Goal: Task Accomplishment & Management: Use online tool/utility

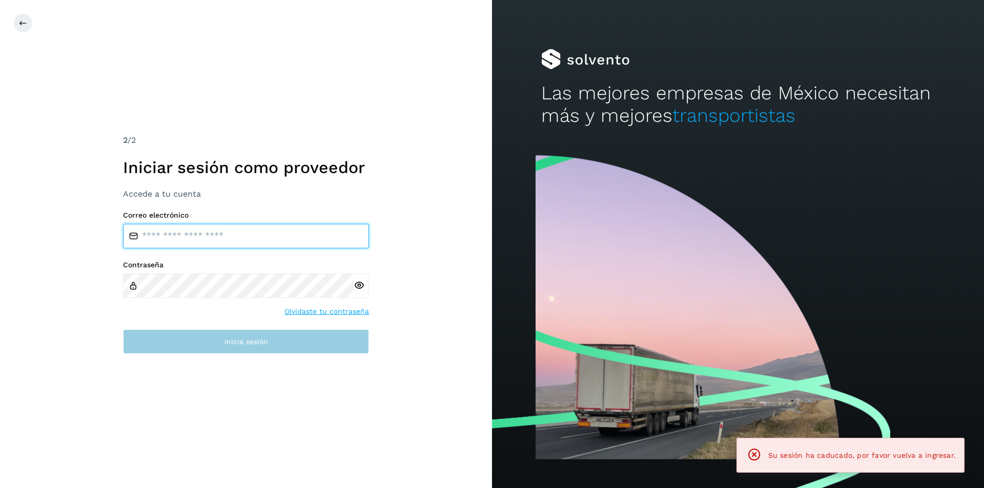
type input "**********"
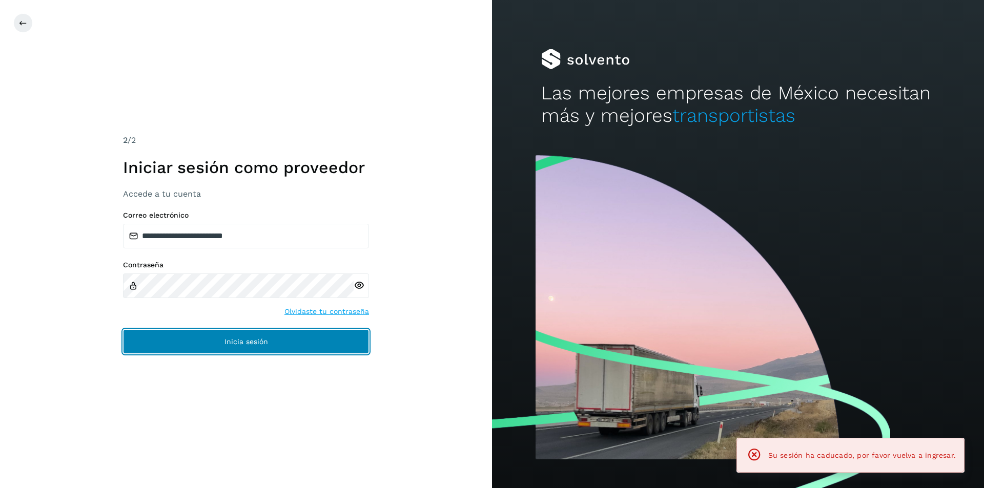
click at [217, 349] on button "Inicia sesión" at bounding box center [246, 341] width 246 height 25
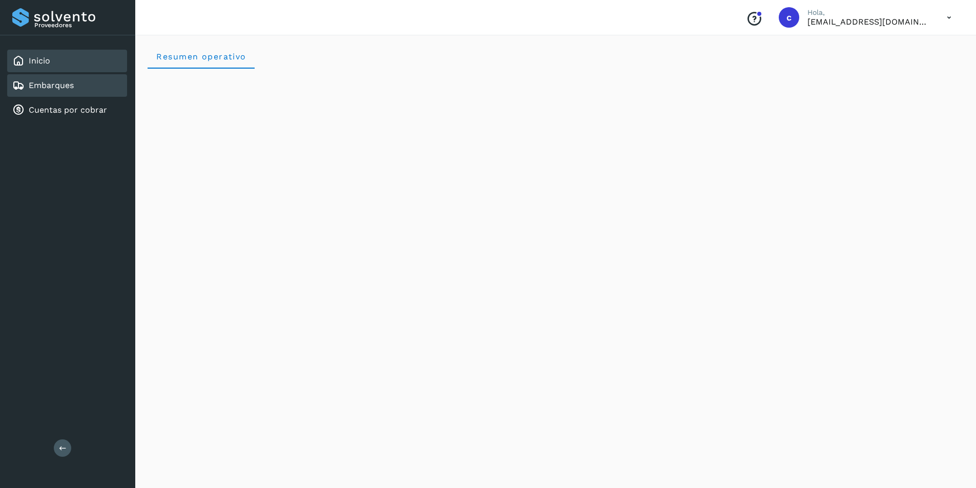
click at [64, 88] on link "Embarques" at bounding box center [51, 85] width 45 height 10
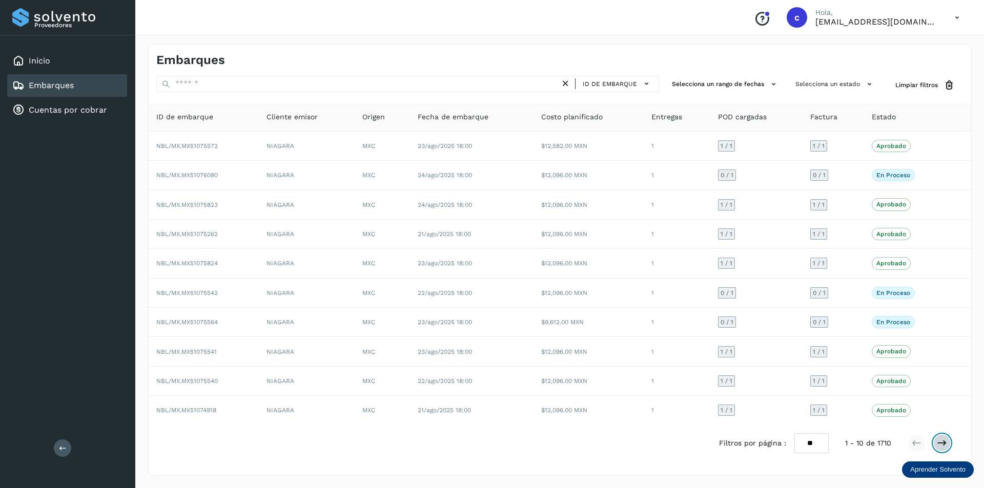
click at [943, 441] on icon at bounding box center [942, 443] width 10 height 10
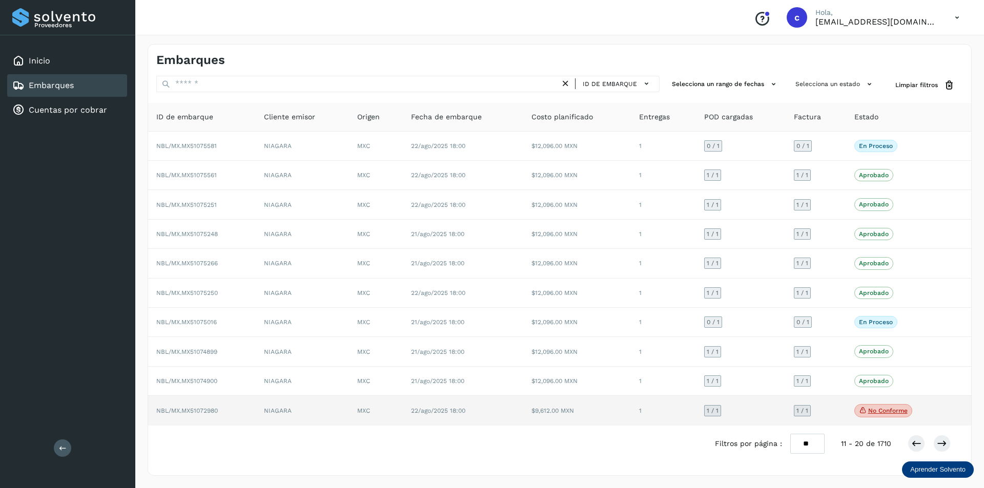
click at [886, 412] on p "No conforme" at bounding box center [887, 410] width 39 height 7
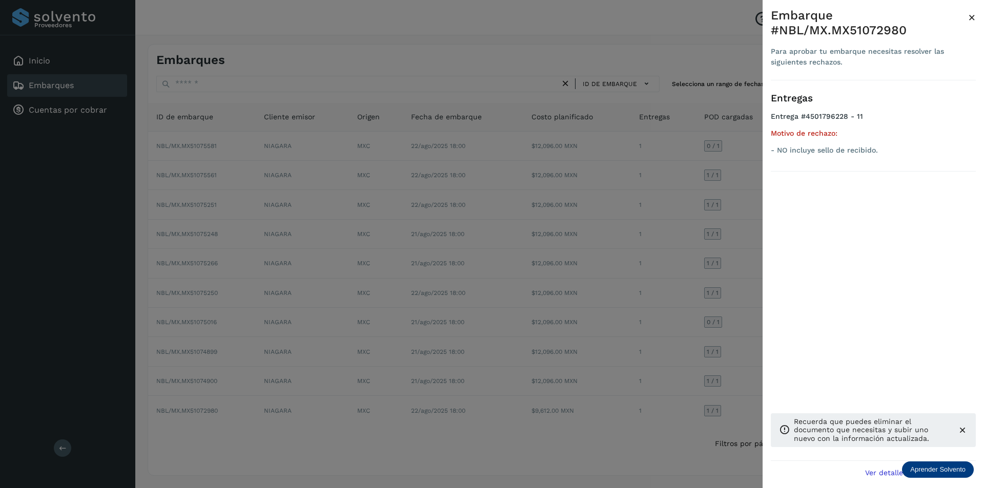
click at [747, 301] on div at bounding box center [492, 244] width 984 height 488
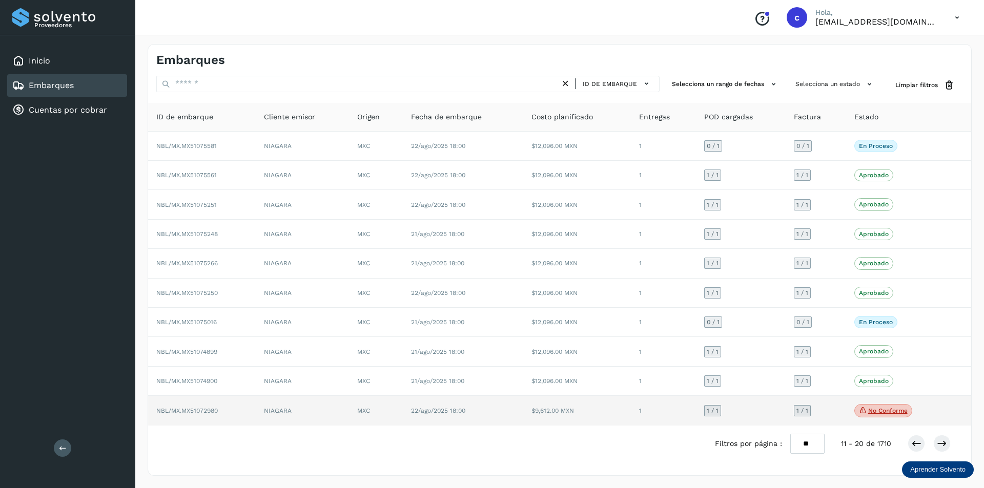
click at [797, 411] on span "1 / 1" at bounding box center [802, 411] width 12 height 6
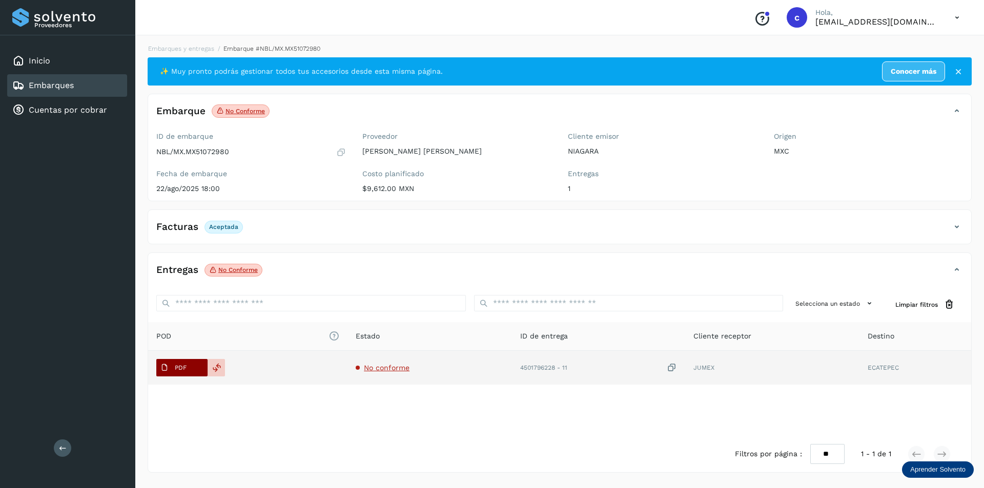
click at [178, 374] on span "PDF" at bounding box center [173, 368] width 34 height 16
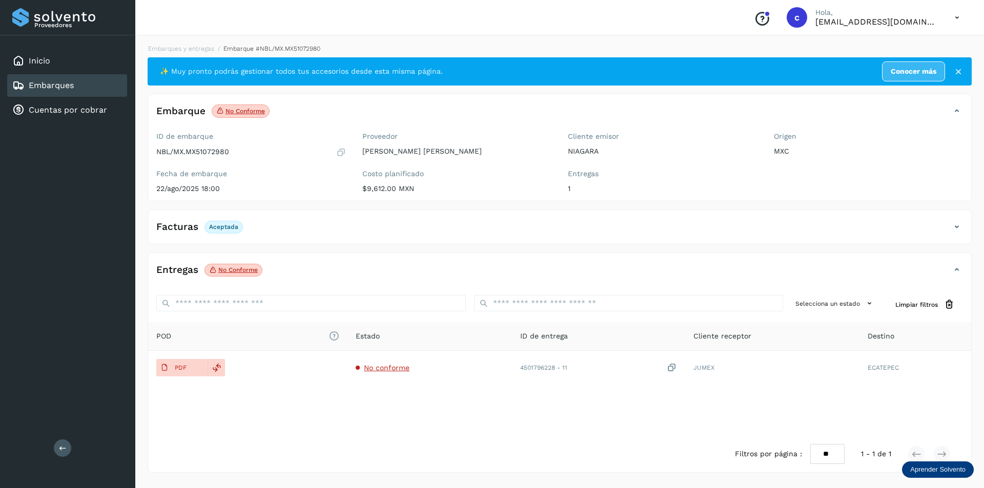
click at [91, 85] on div "Embarques" at bounding box center [67, 85] width 120 height 23
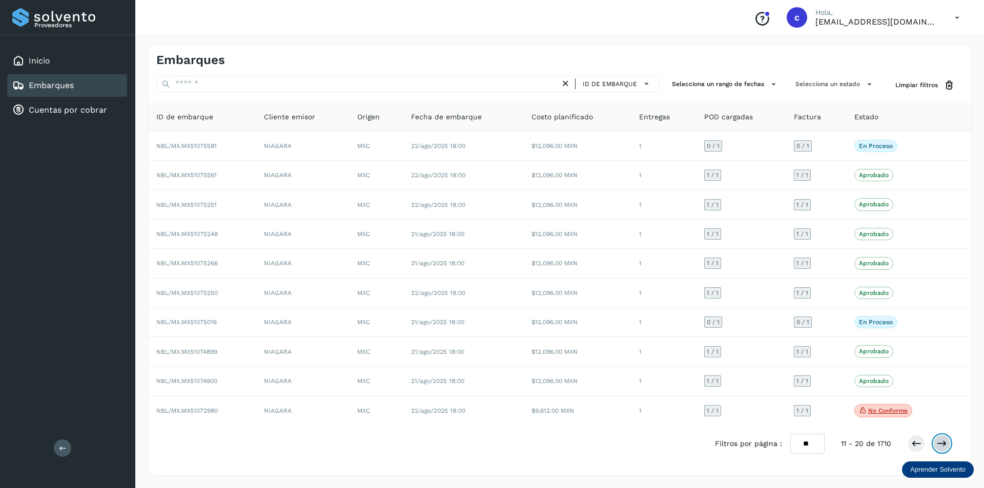
click at [945, 437] on button at bounding box center [941, 443] width 17 height 17
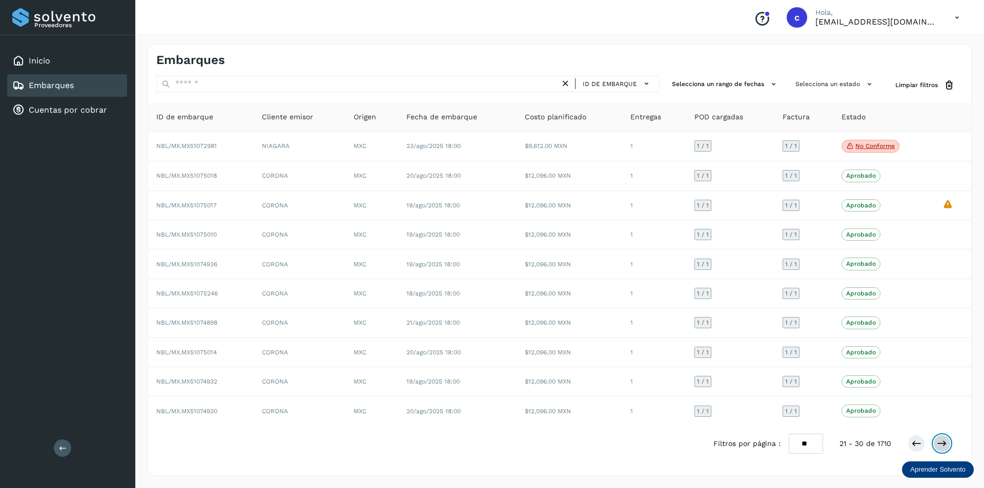
click at [943, 444] on icon at bounding box center [942, 444] width 10 height 10
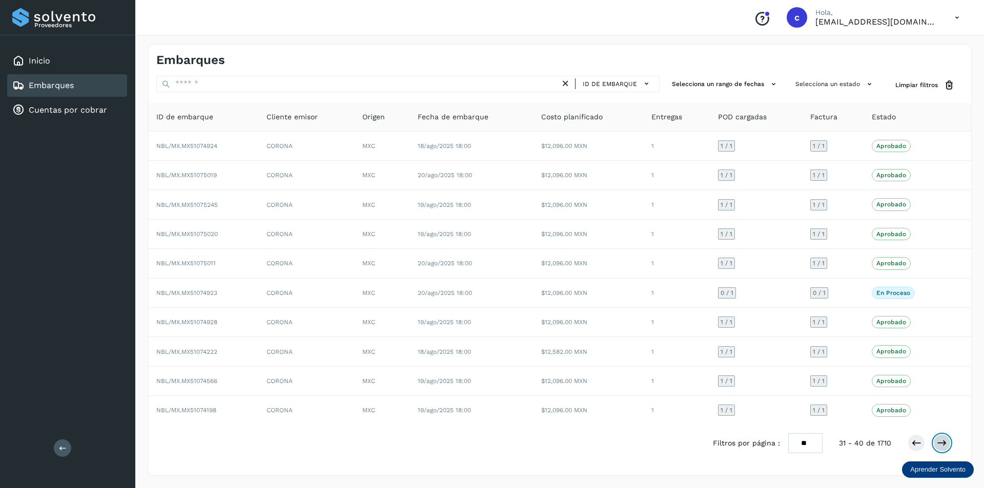
click at [942, 444] on icon at bounding box center [942, 443] width 10 height 10
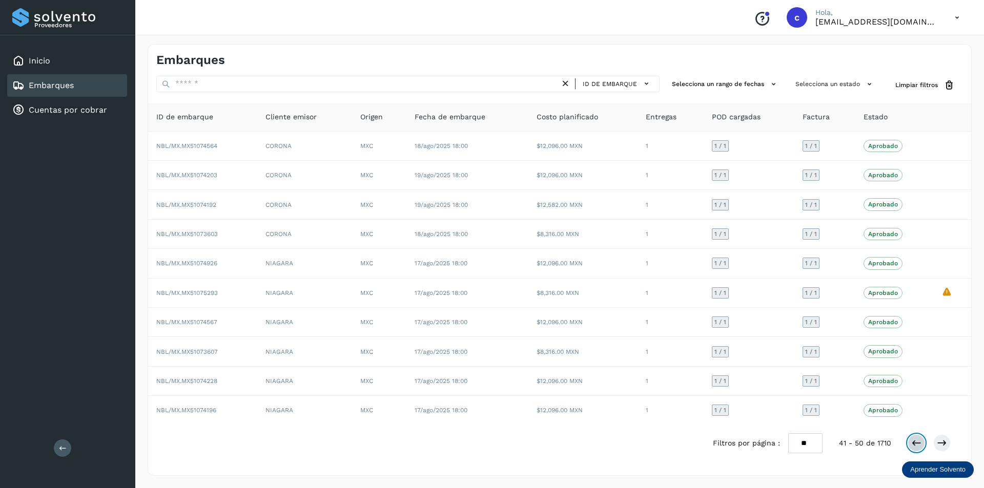
click at [919, 444] on icon at bounding box center [916, 443] width 10 height 10
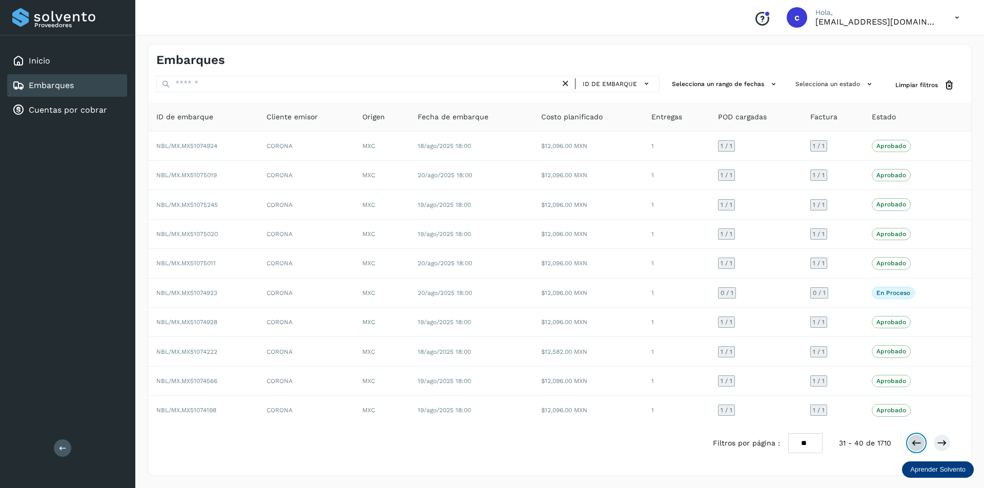
click at [920, 443] on icon at bounding box center [916, 443] width 10 height 10
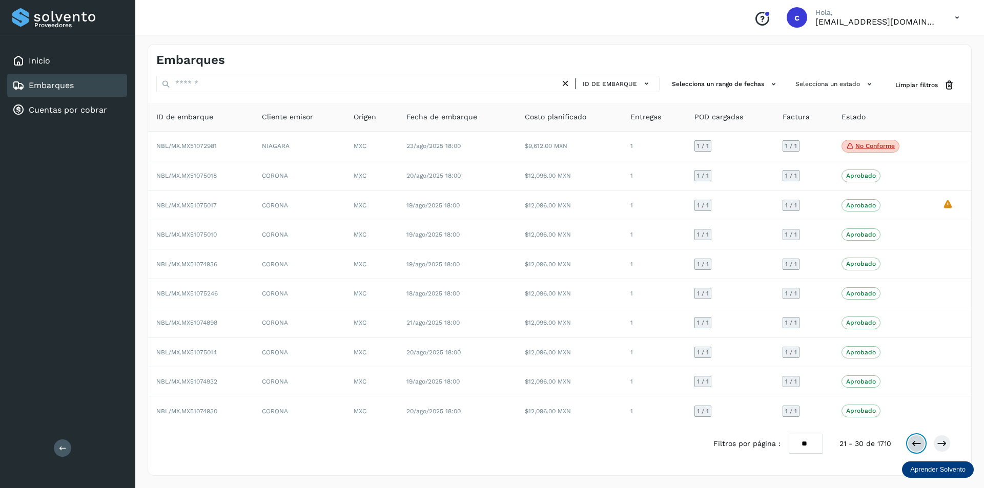
click at [920, 443] on icon at bounding box center [916, 444] width 10 height 10
